Goal: Transaction & Acquisition: Purchase product/service

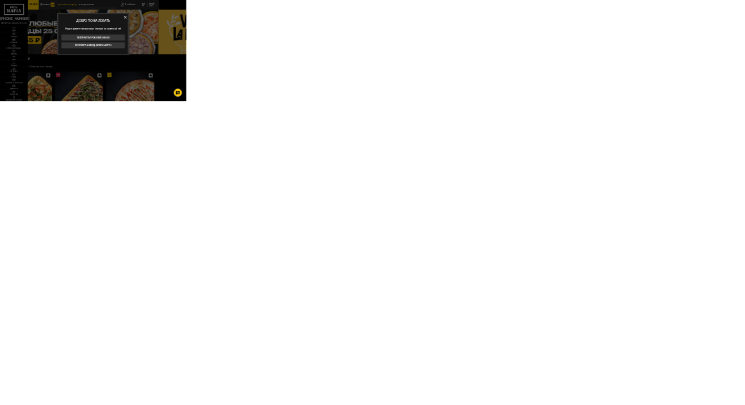
click at [517, 58] on div "Добро пожаловать Рады приветствовать вас снова на нашем сайте! Повторить прошлы…" at bounding box center [372, 136] width 291 height 170
click at [517, 78] on div "Добро пожаловать Рады приветствовать вас снова на нашем сайте! Повторить прошлы…" at bounding box center [372, 136] width 291 height 170
click at [512, 77] on button at bounding box center [501, 69] width 19 height 19
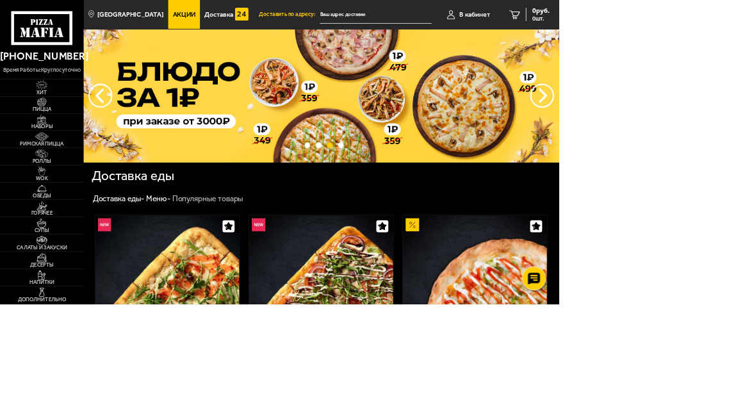
click at [50, 115] on img at bounding box center [56, 113] width 30 height 13
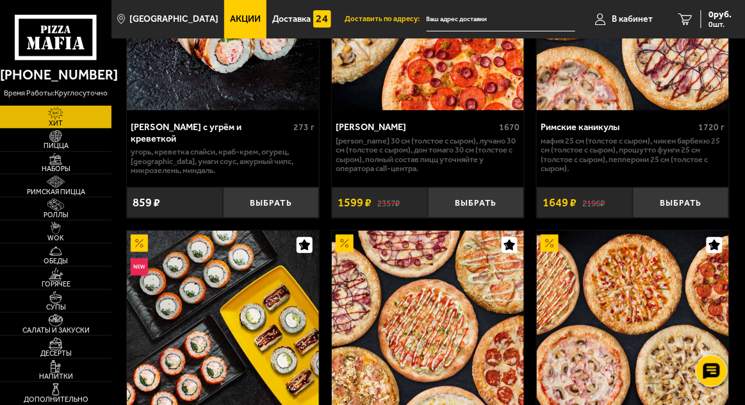
scroll to position [1345, 0]
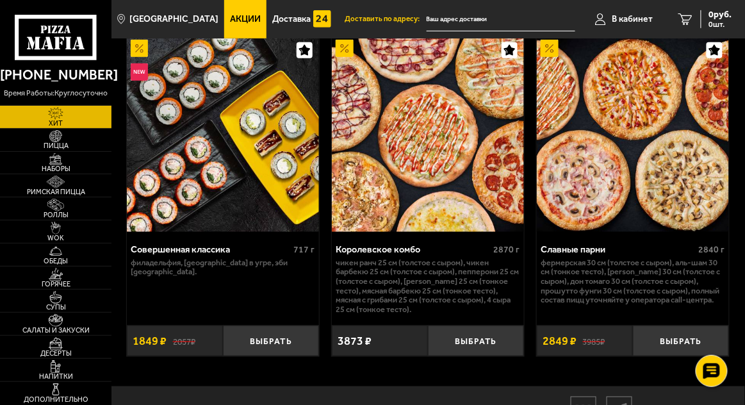
click at [47, 166] on img at bounding box center [56, 159] width 30 height 13
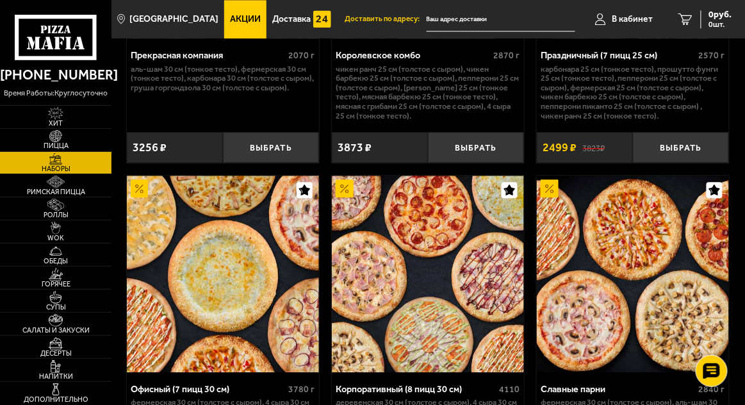
scroll to position [3202, 0]
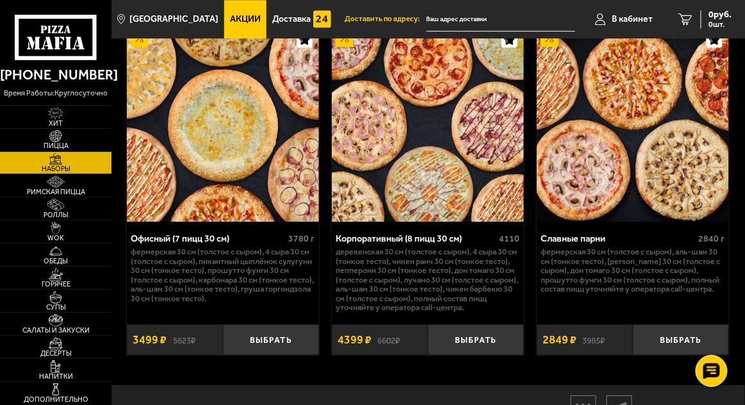
click at [51, 149] on span "Пицца" at bounding box center [55, 145] width 111 height 7
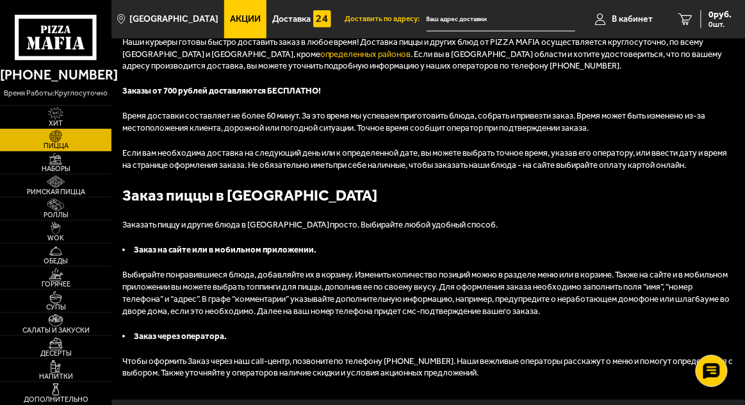
scroll to position [4886, 0]
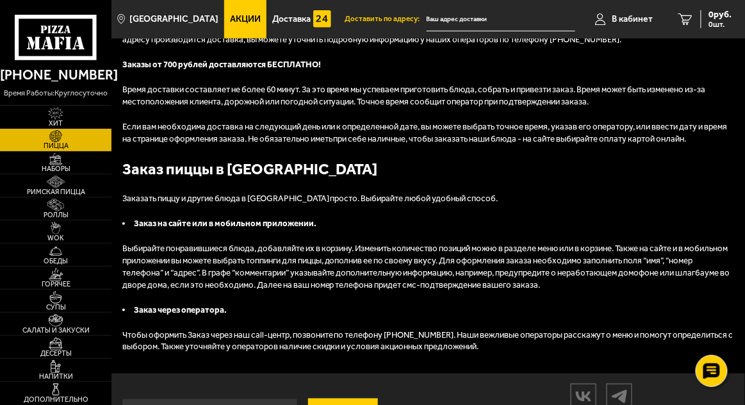
click at [67, 165] on img at bounding box center [56, 159] width 30 height 13
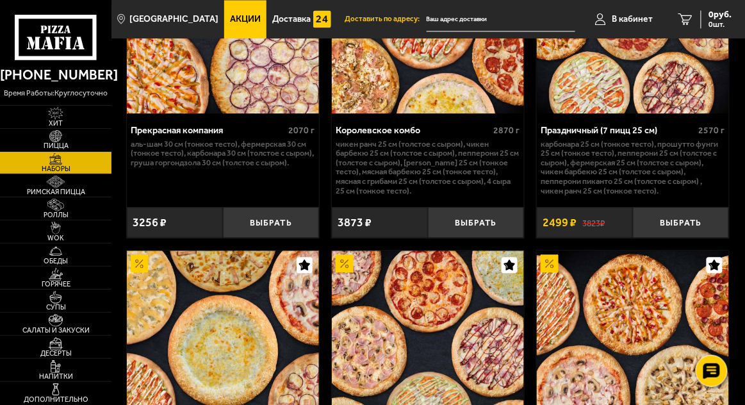
scroll to position [3202, 0]
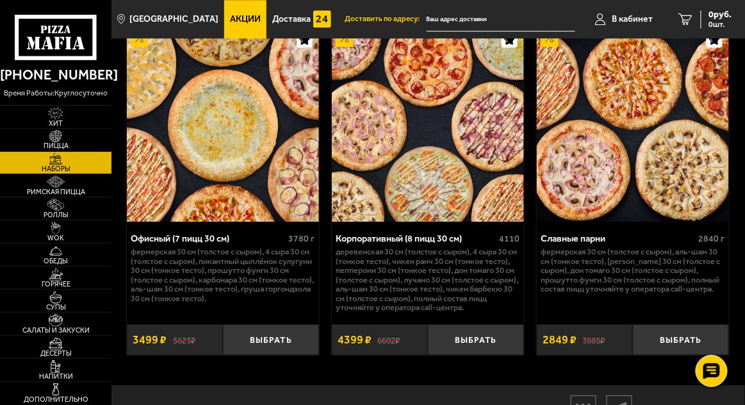
click at [56, 218] on span "Роллы" at bounding box center [55, 214] width 111 height 7
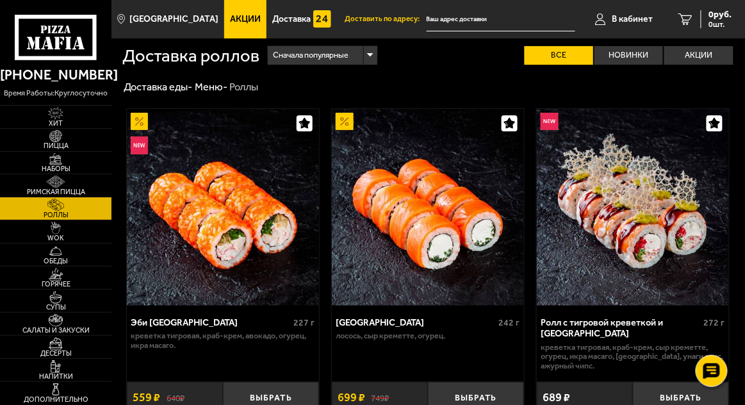
click at [54, 241] on span "WOK" at bounding box center [55, 237] width 111 height 7
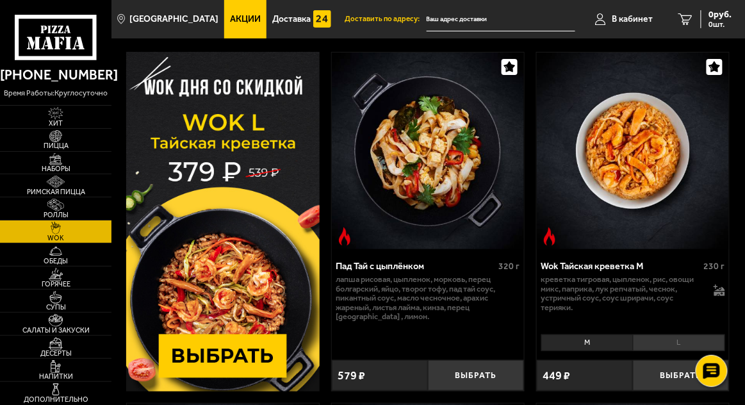
scroll to position [56, 0]
click at [45, 264] on span "Обеды" at bounding box center [55, 260] width 111 height 7
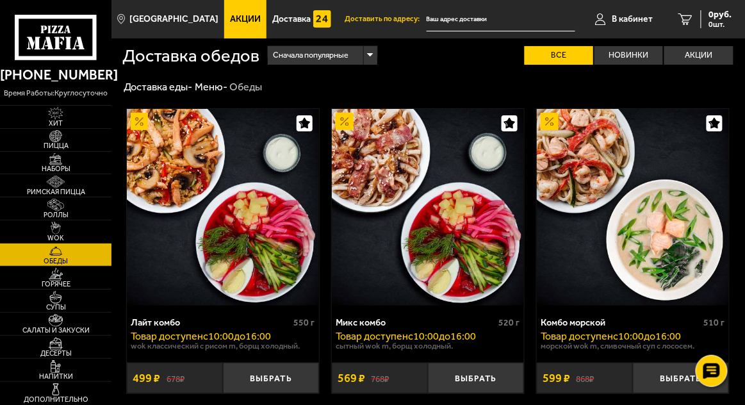
click at [53, 288] on span "Горячее" at bounding box center [55, 283] width 111 height 7
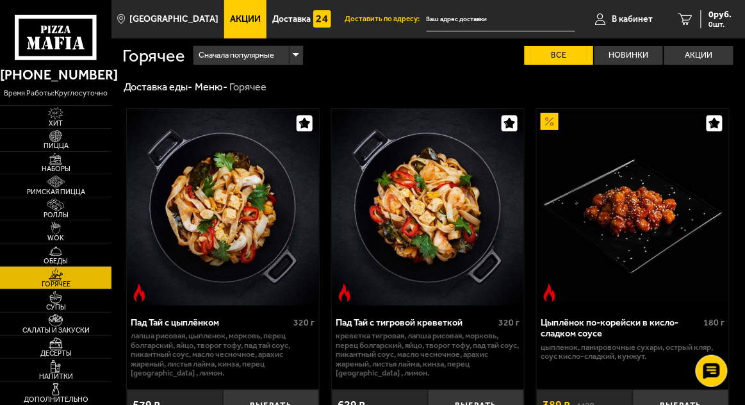
click at [58, 264] on span "Обеды" at bounding box center [55, 260] width 111 height 7
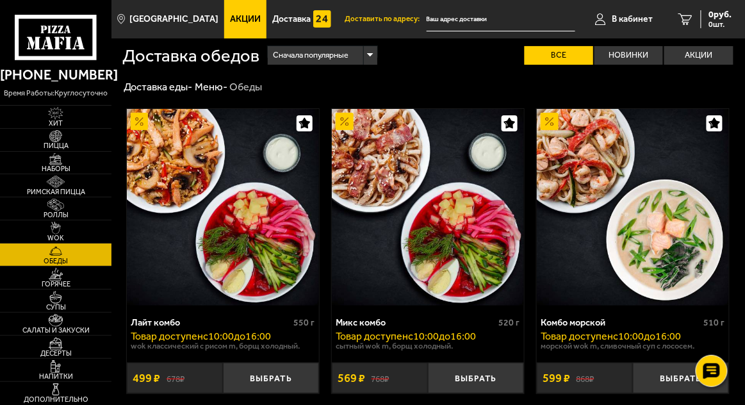
click at [57, 288] on span "Горячее" at bounding box center [55, 283] width 111 height 7
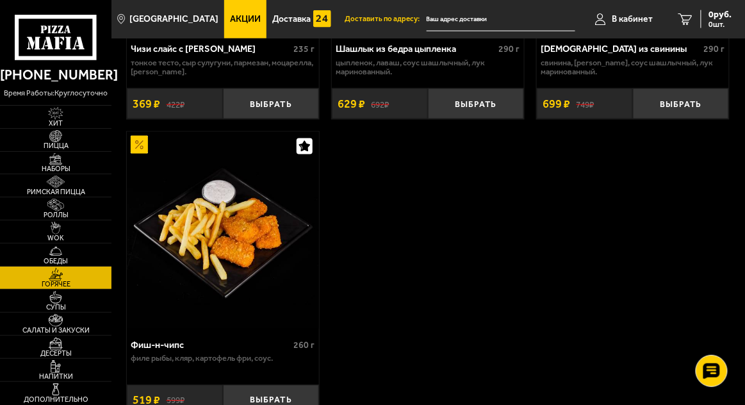
scroll to position [1664, 0]
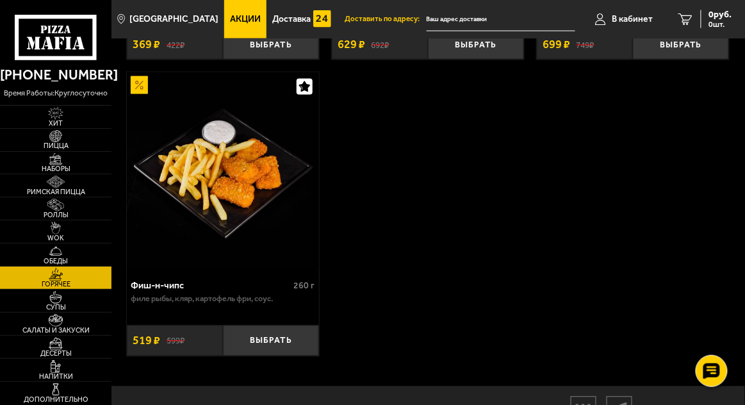
click at [49, 311] on span "Супы" at bounding box center [55, 307] width 111 height 7
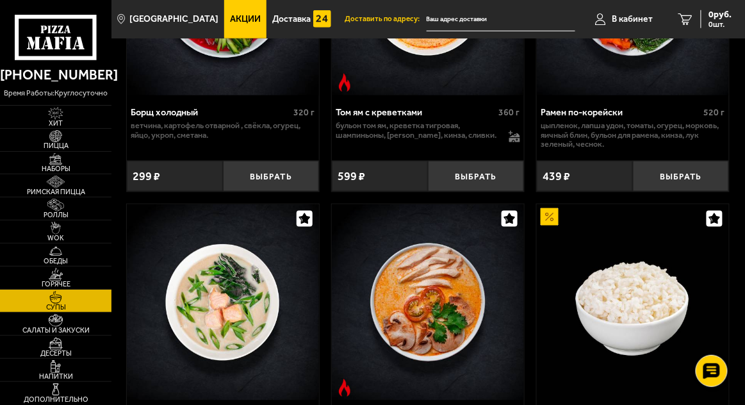
scroll to position [273, 0]
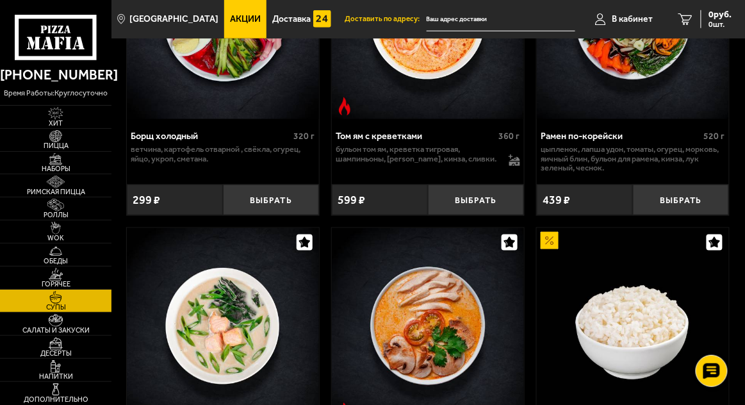
click at [45, 335] on link "Салаты и закуски" at bounding box center [55, 323] width 111 height 22
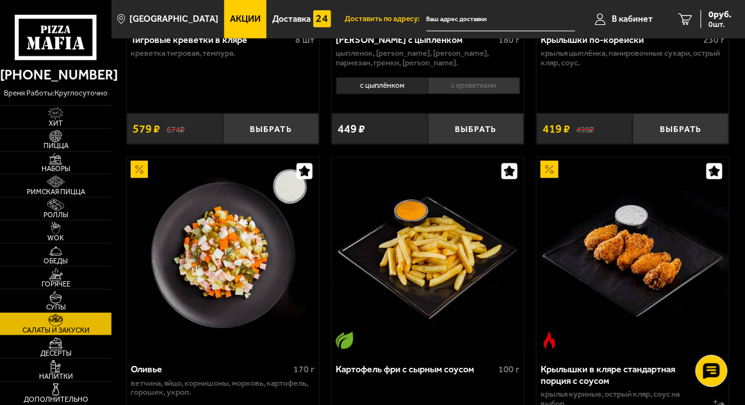
scroll to position [284, 0]
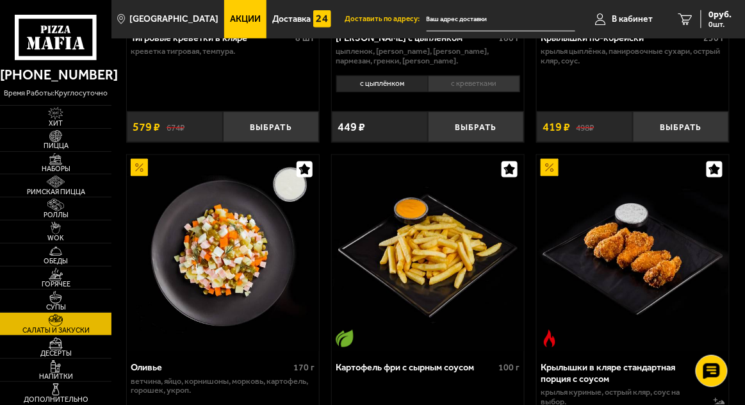
click at [27, 357] on span "Десерты" at bounding box center [55, 353] width 111 height 7
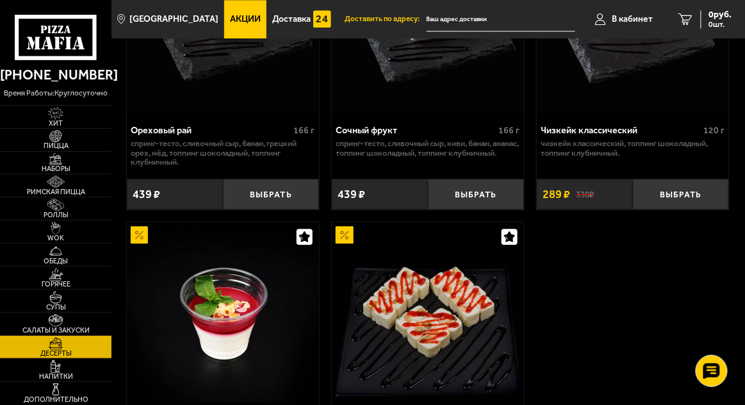
scroll to position [935, 0]
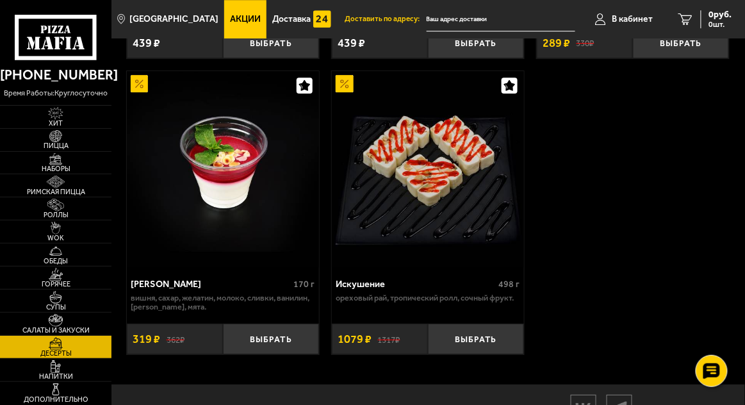
click at [24, 381] on link "Напитки" at bounding box center [55, 370] width 111 height 22
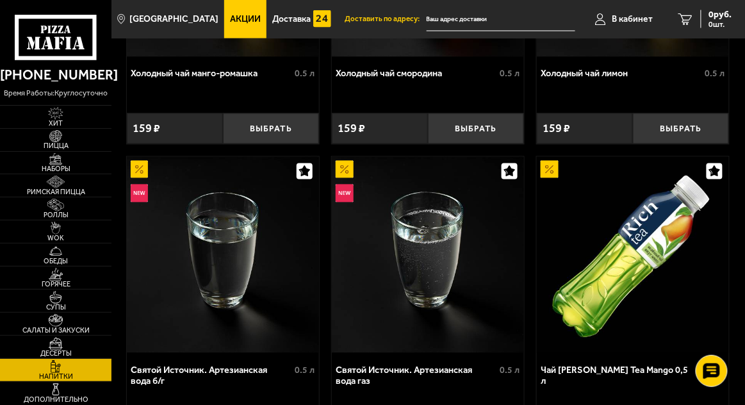
scroll to position [544, 0]
click at [35, 404] on link "Дополнительно" at bounding box center [55, 393] width 111 height 22
